Goal: Task Accomplishment & Management: Manage account settings

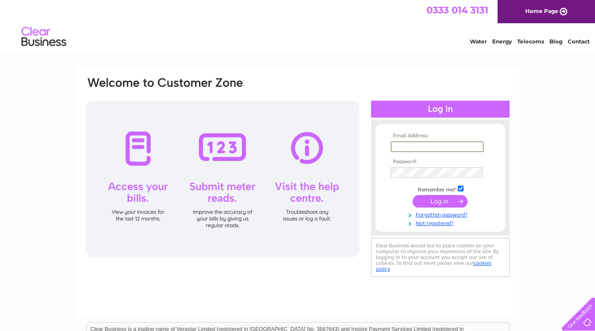
type input "[EMAIL_ADDRESS][DOMAIN_NAME]"
click at [440, 200] on input "submit" at bounding box center [439, 201] width 55 height 13
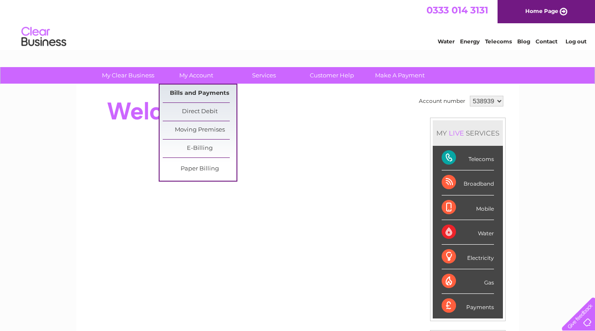
click at [194, 94] on link "Bills and Payments" at bounding box center [200, 93] width 74 height 18
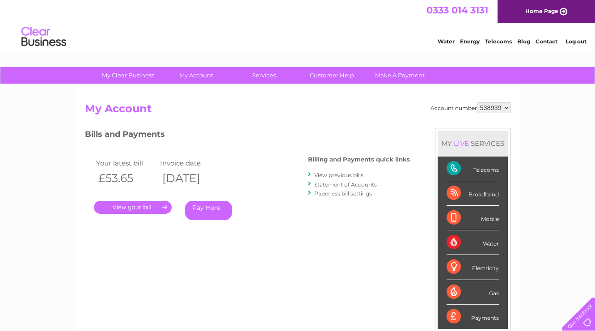
click at [128, 206] on link "." at bounding box center [133, 207] width 78 height 13
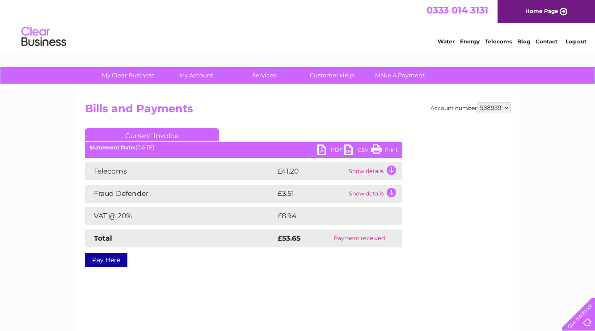
click at [322, 147] on link "PDF" at bounding box center [330, 150] width 27 height 13
